Goal: Navigation & Orientation: Find specific page/section

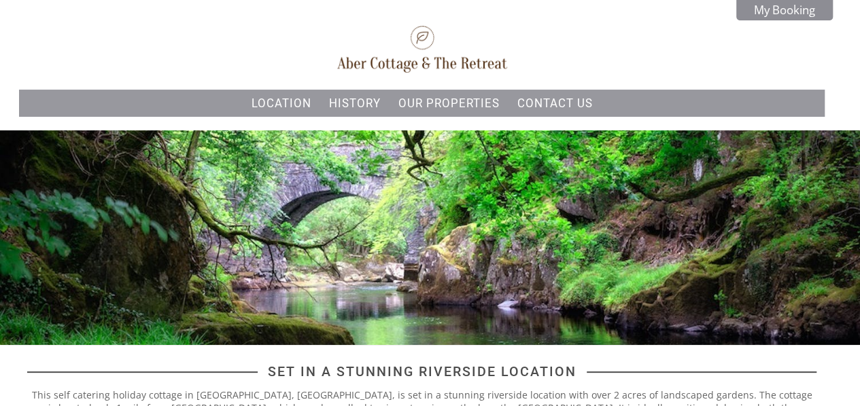
click at [41, 324] on div at bounding box center [430, 237] width 860 height 215
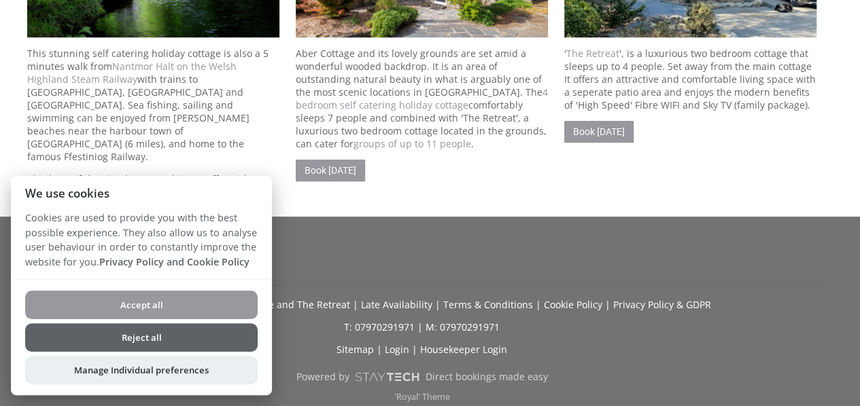
scroll to position [582, 0]
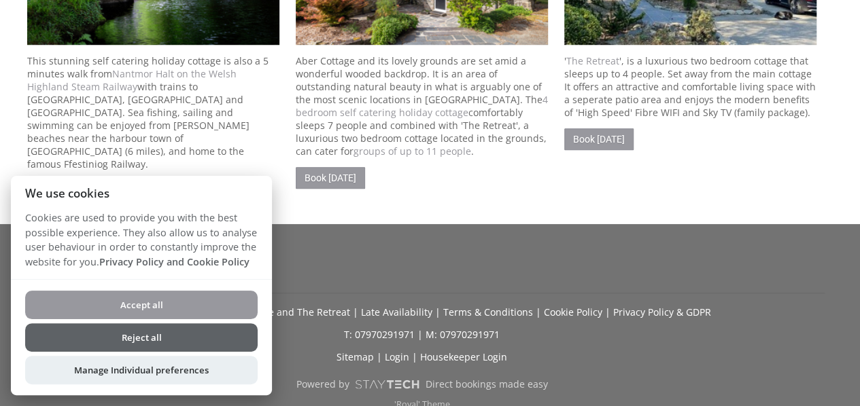
click at [169, 332] on button "Reject all" at bounding box center [141, 338] width 232 height 29
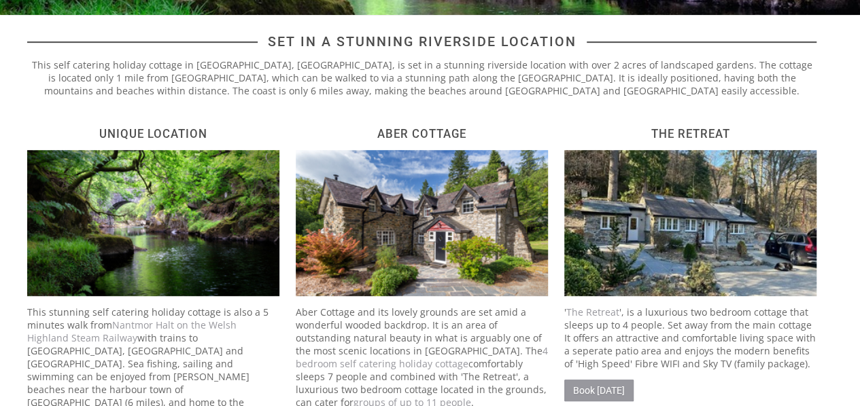
click at [10, 119] on div "Set in a stunning riverside location This self catering holiday cottage in [GEO…" at bounding box center [429, 236] width 843 height 423
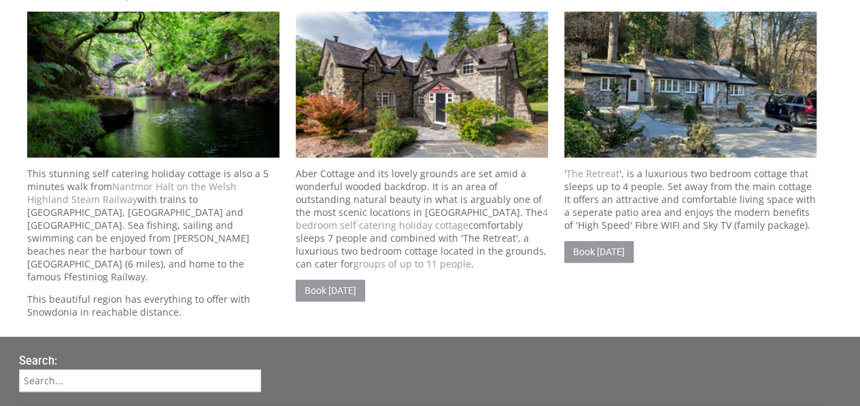
scroll to position [465, 0]
